Goal: Information Seeking & Learning: Learn about a topic

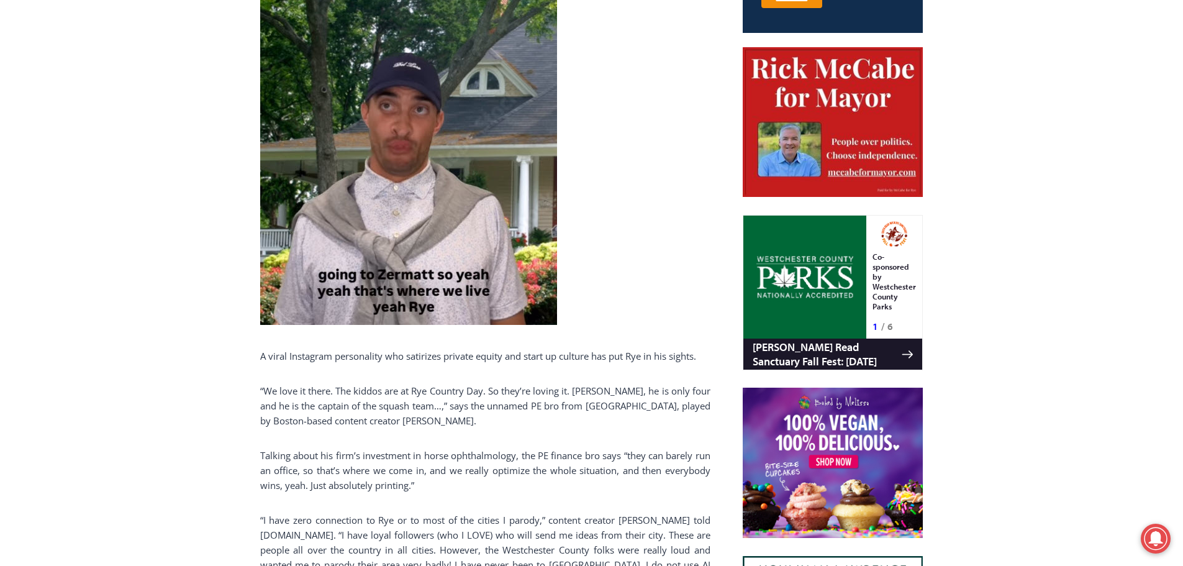
click at [516, 397] on p "“We love it there. The kiddos are at Rye Country Day. So they’re loving it. [PE…" at bounding box center [485, 405] width 450 height 45
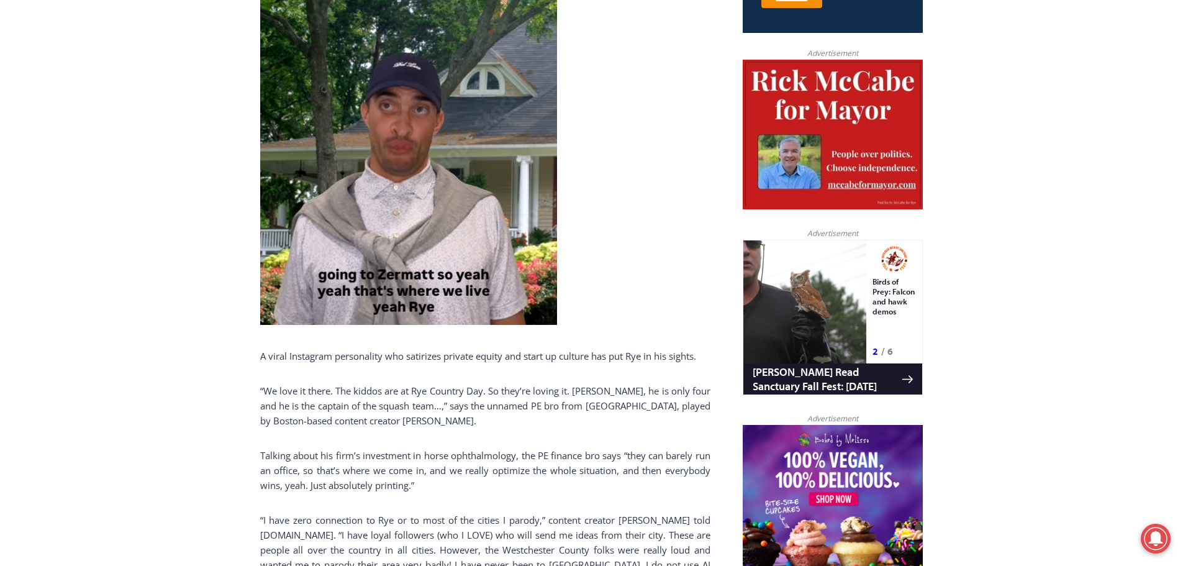
click at [516, 397] on p "“We love it there. The kiddos are at Rye Country Day. So they’re loving it. [PE…" at bounding box center [485, 405] width 450 height 45
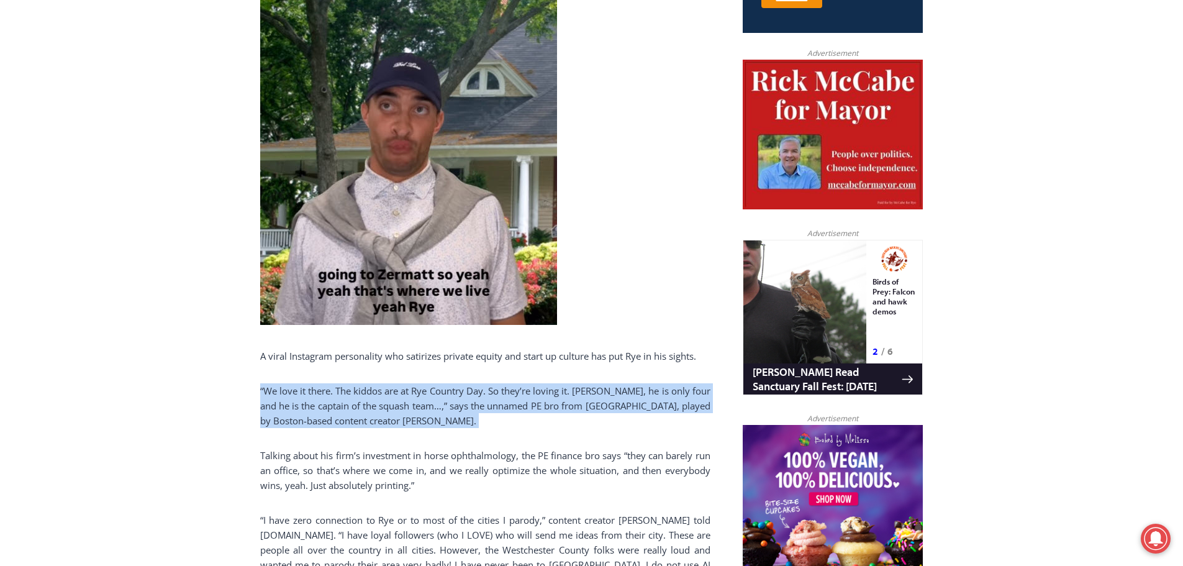
click at [516, 397] on p "“We love it there. The kiddos are at Rye Country Day. So they’re loving it. [PE…" at bounding box center [485, 405] width 450 height 45
click at [520, 400] on p "“We love it there. The kiddos are at Rye Country Day. So they’re loving it. [PE…" at bounding box center [485, 405] width 450 height 45
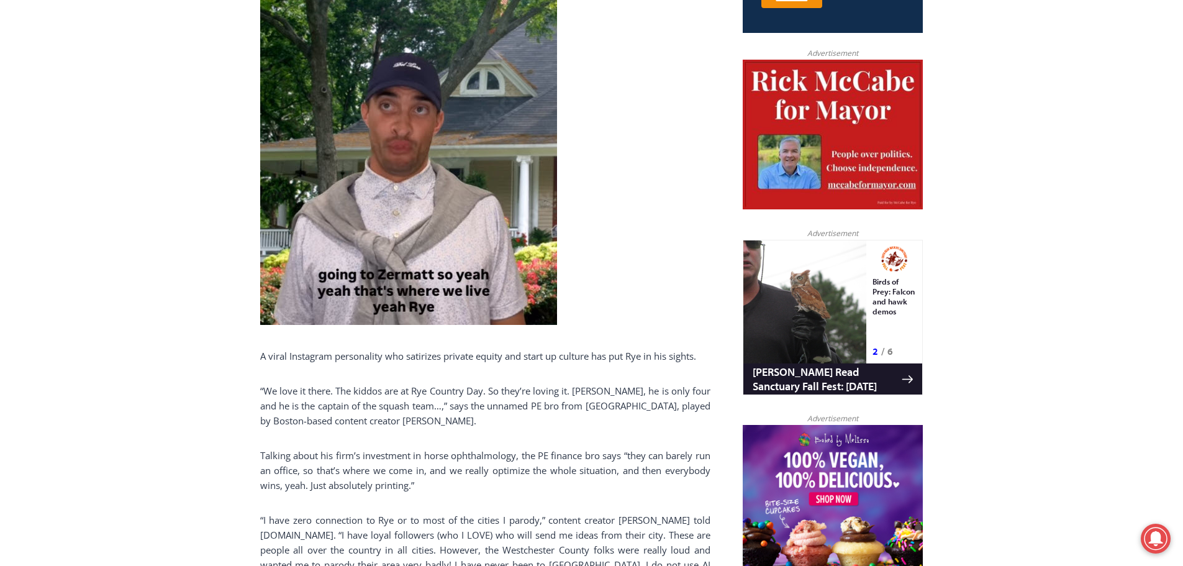
click at [520, 400] on p "“We love it there. The kiddos are at Rye Country Day. So they’re loving it. [PE…" at bounding box center [485, 405] width 450 height 45
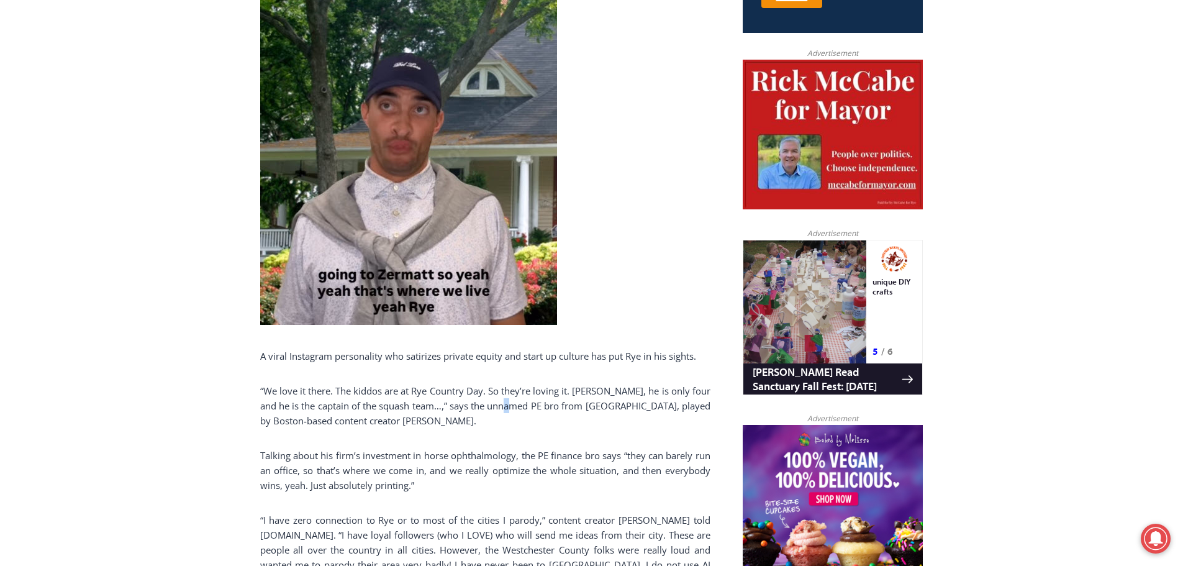
scroll to position [845, 0]
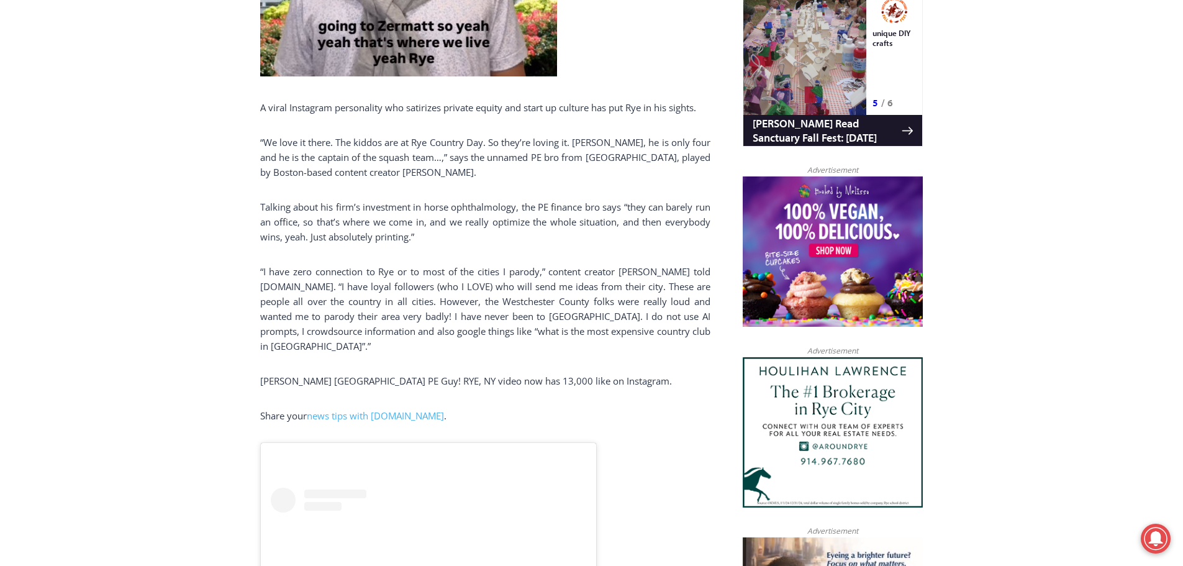
click at [382, 233] on p "Talking about his firm’s investment in horse ophthalmology, the PE finance bro …" at bounding box center [485, 221] width 450 height 45
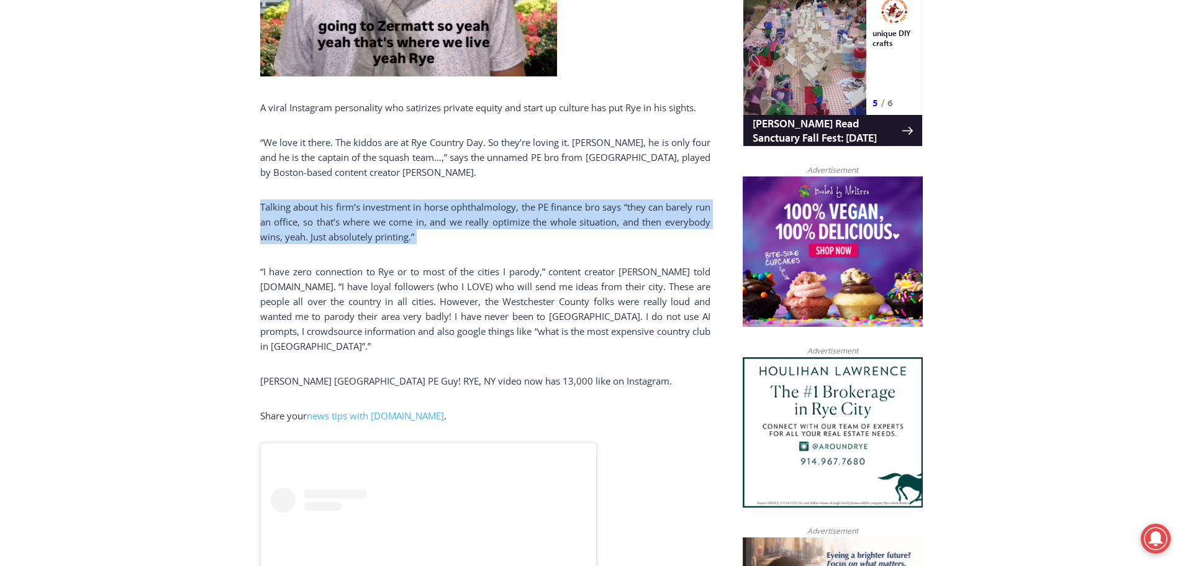
click at [382, 233] on p "Talking about his firm’s investment in horse ophthalmology, the PE finance bro …" at bounding box center [485, 221] width 450 height 45
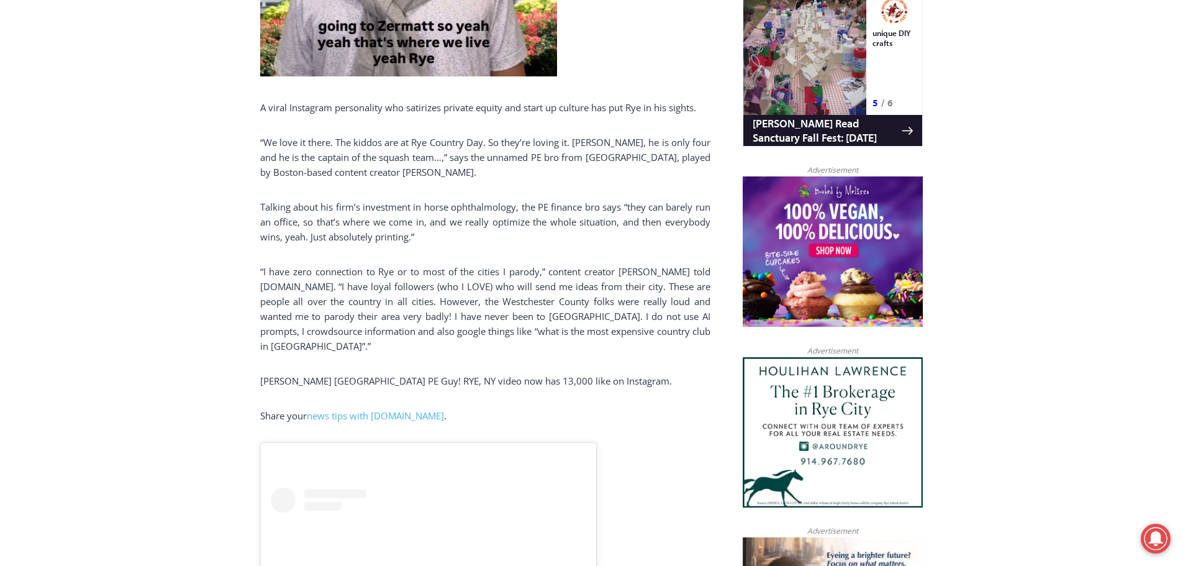
click at [442, 314] on p "“I have zero connection to Rye or to most of the cities I parody,” content crea…" at bounding box center [485, 308] width 450 height 89
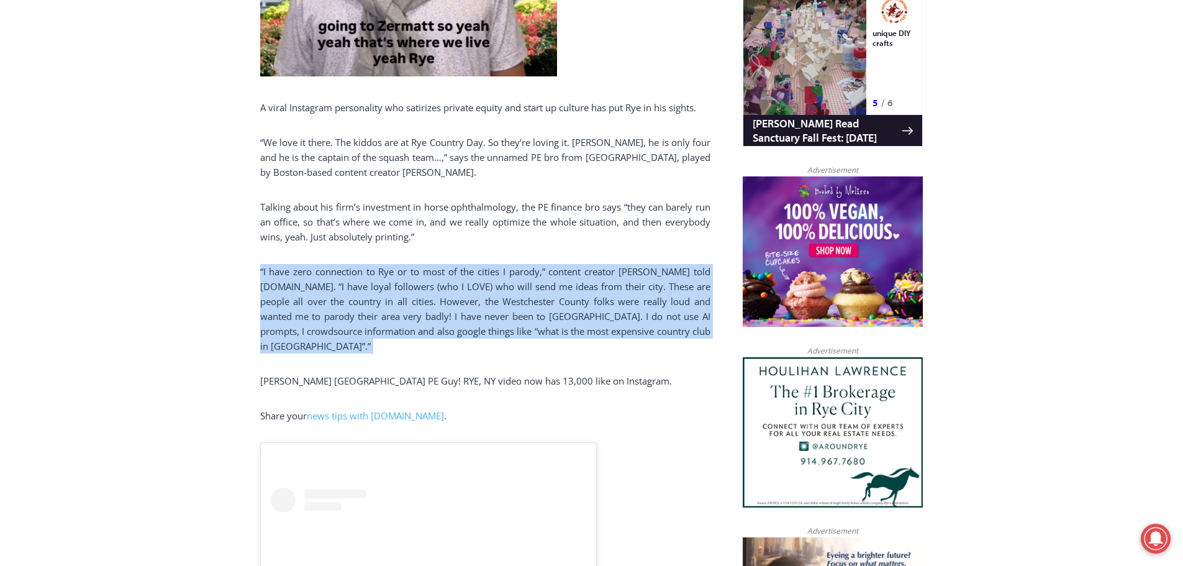
click at [442, 314] on p "“I have zero connection to Rye or to most of the cities I parody,” content crea…" at bounding box center [485, 308] width 450 height 89
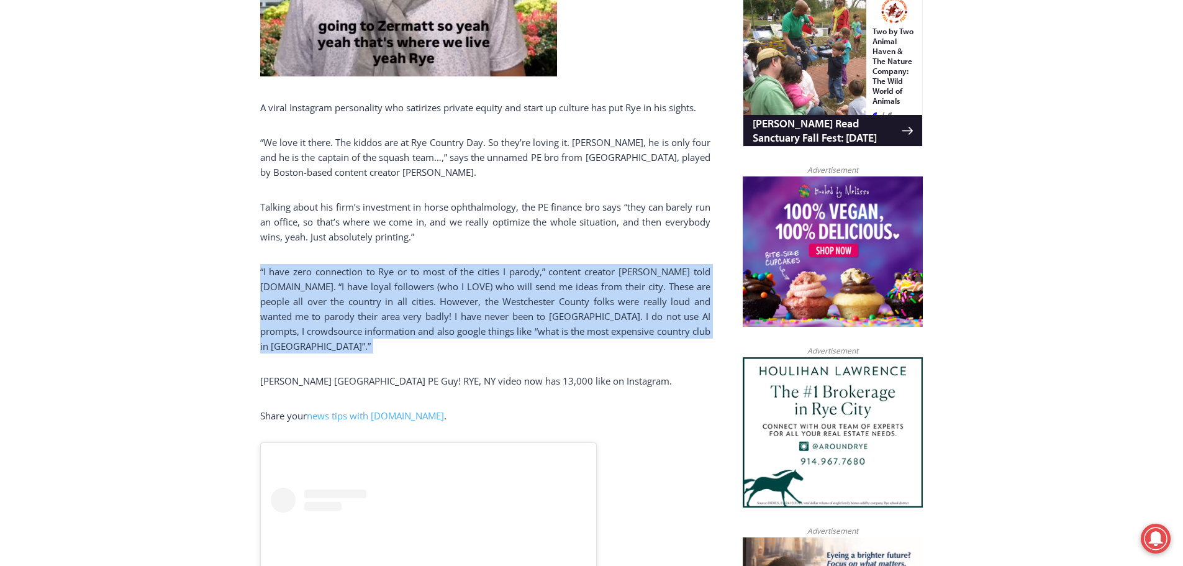
click at [442, 314] on p "“I have zero connection to Rye or to most of the cities I parody,” content crea…" at bounding box center [485, 308] width 450 height 89
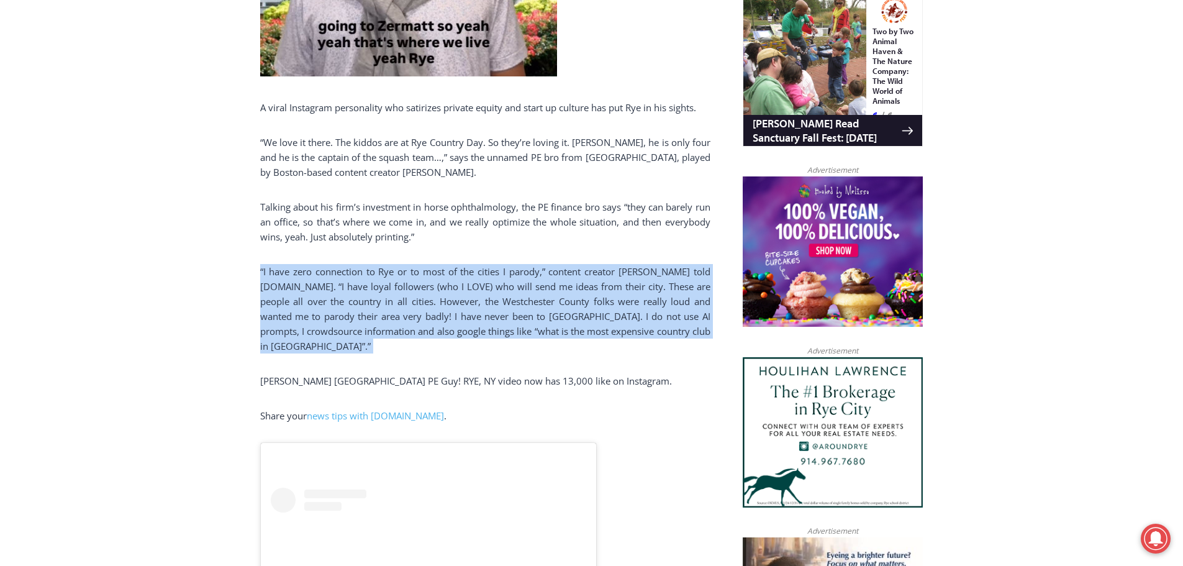
click at [442, 314] on p "“I have zero connection to Rye or to most of the cities I parody,” content crea…" at bounding box center [485, 308] width 450 height 89
click at [459, 289] on p "“I have zero connection to Rye or to most of the cities I parody,” content crea…" at bounding box center [485, 308] width 450 height 89
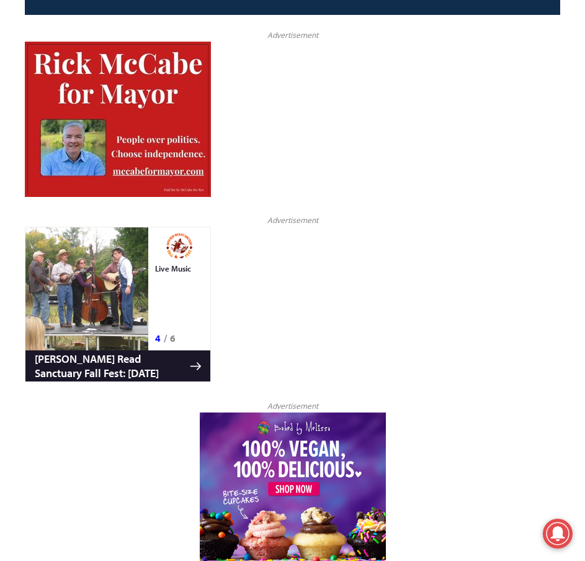
scroll to position [2760, 0]
